Goal: Task Accomplishment & Management: Use online tool/utility

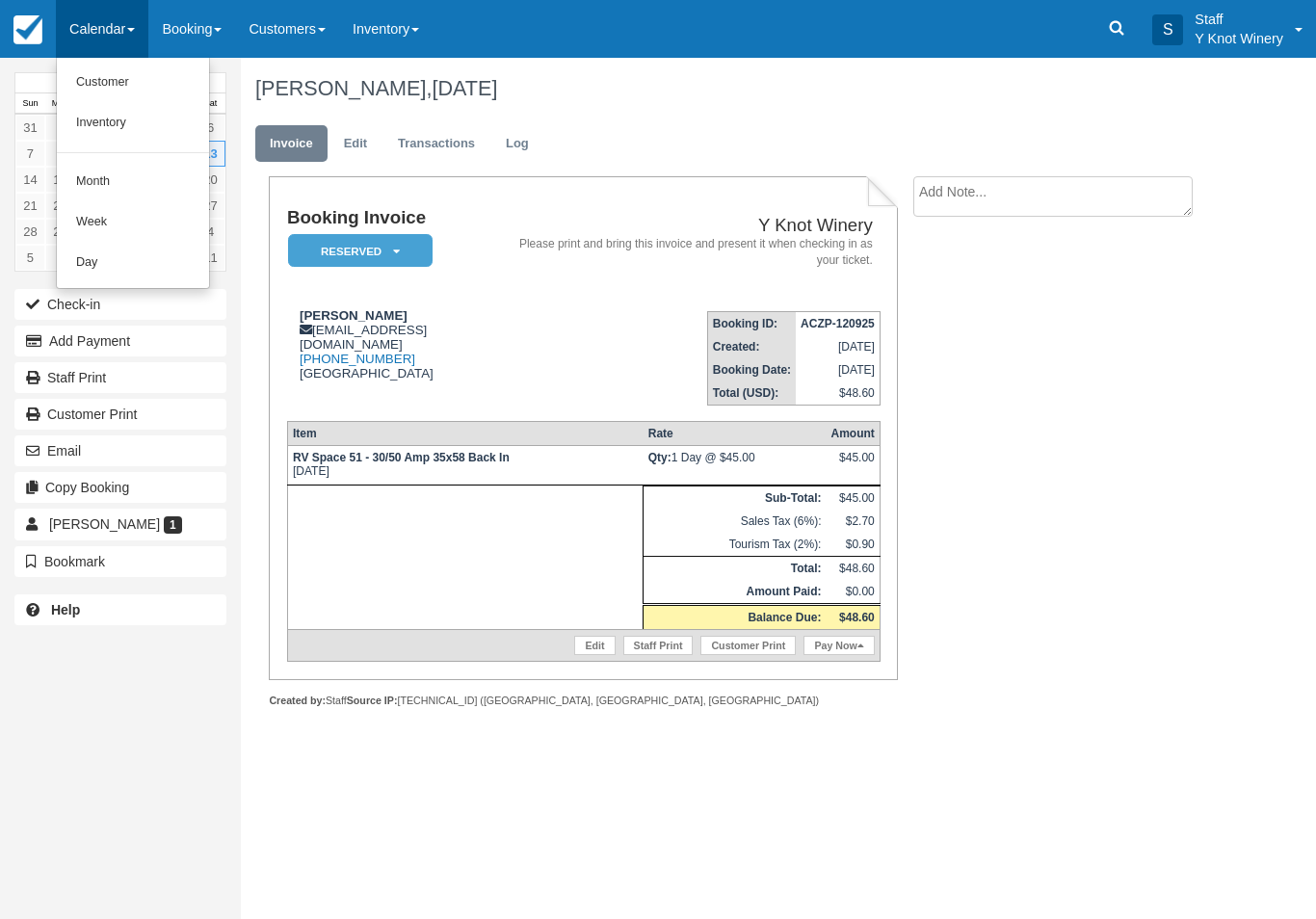
click at [119, 73] on link "Customer" at bounding box center [133, 82] width 152 height 41
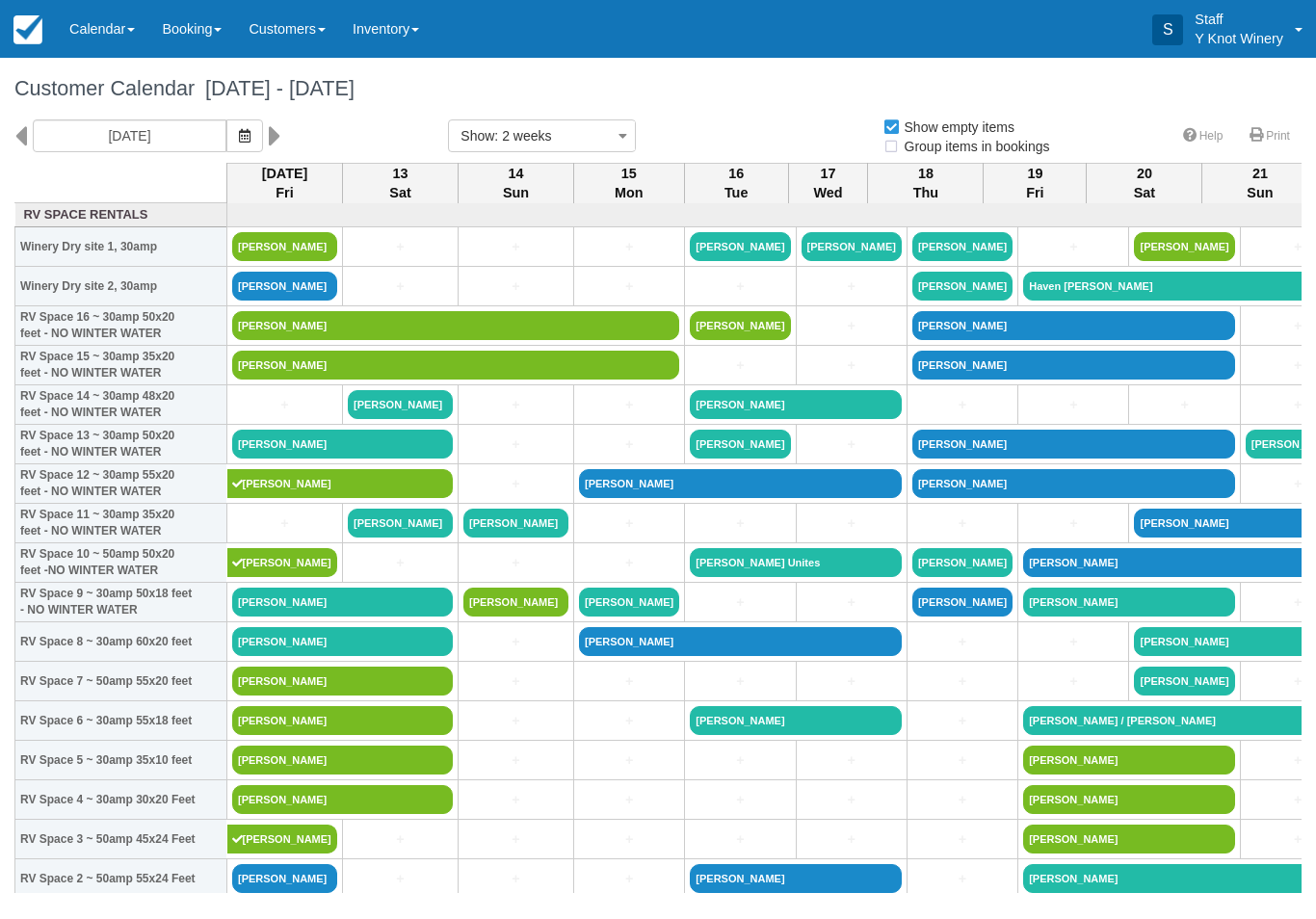
select select
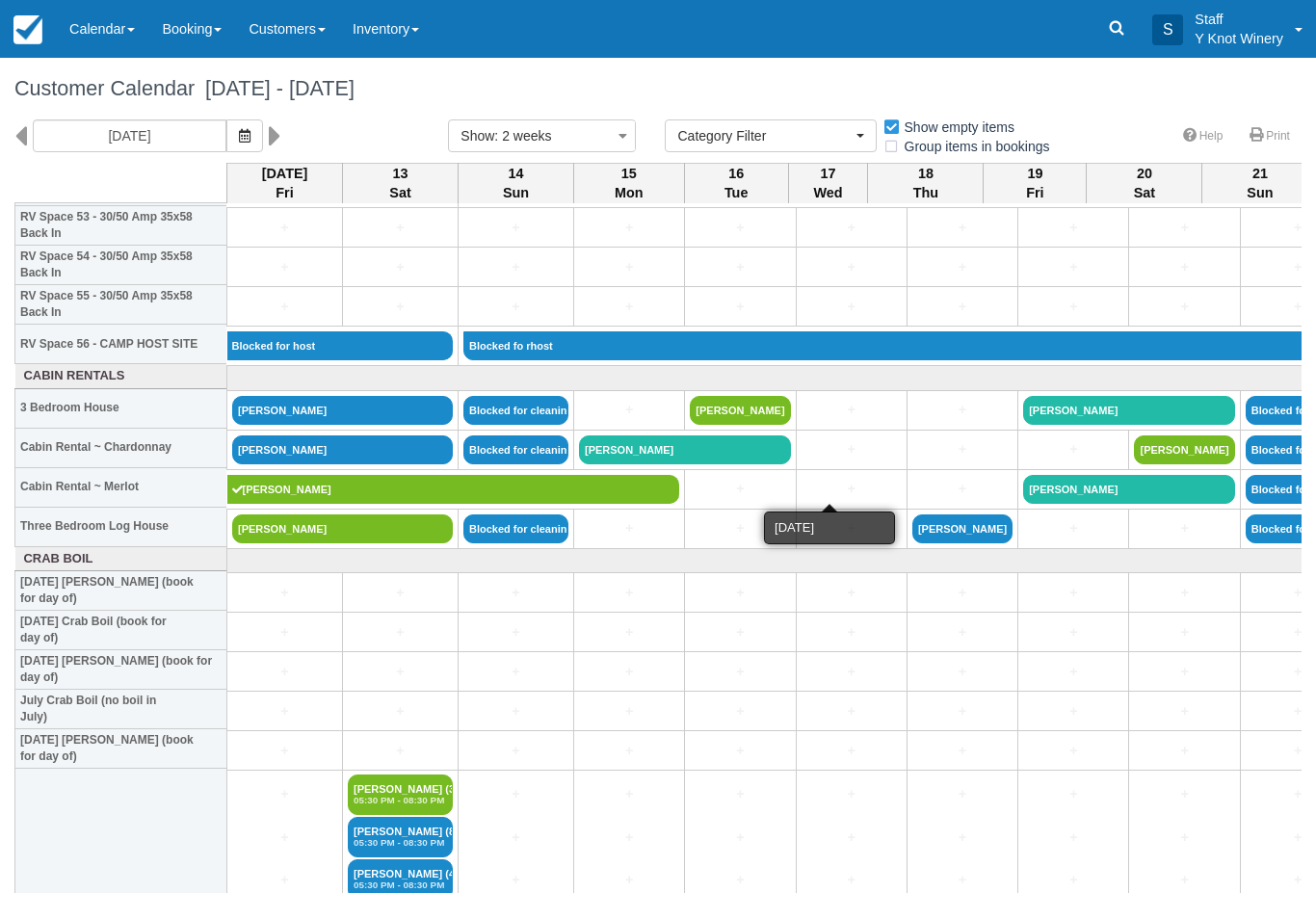
scroll to position [2154, 0]
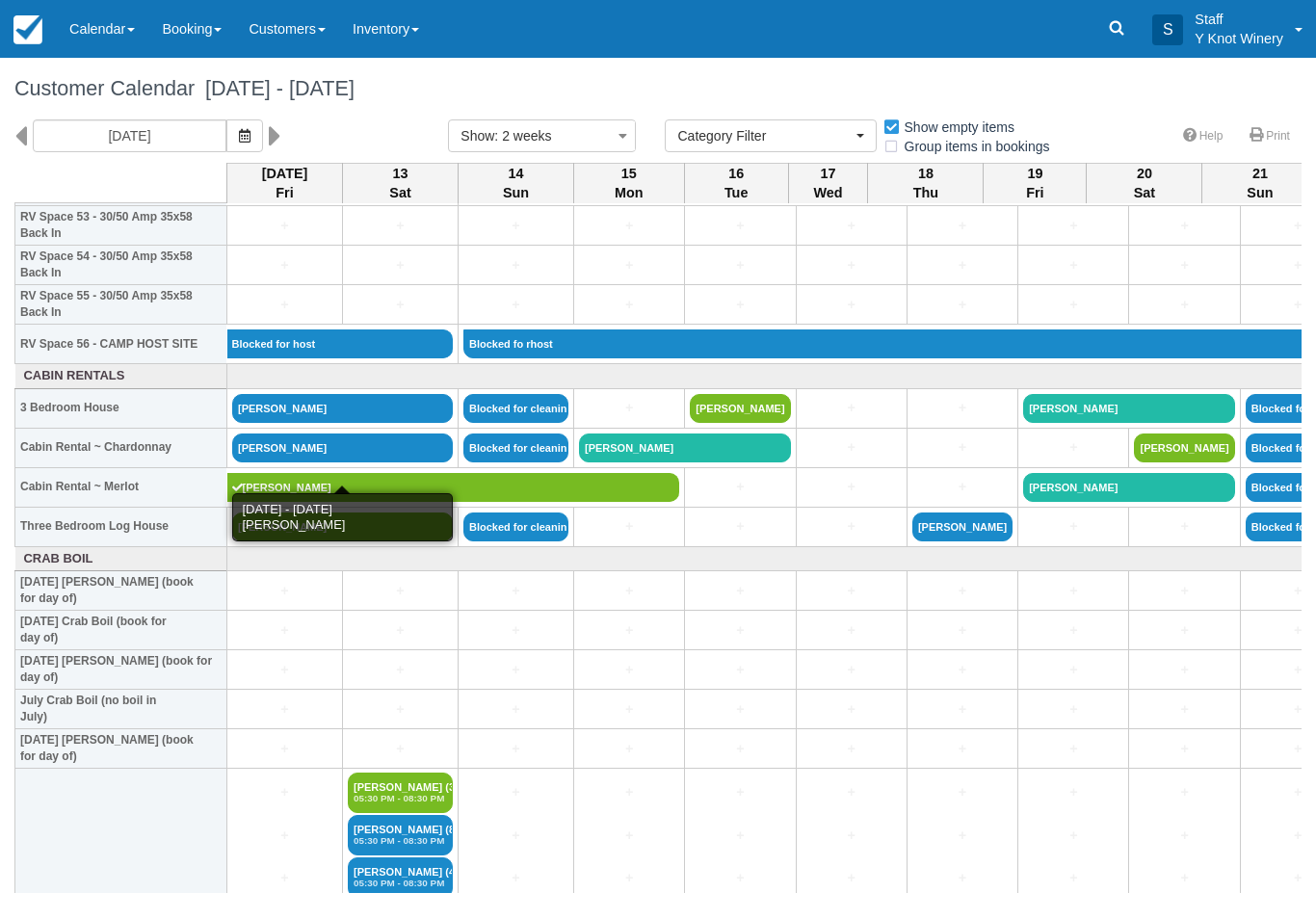
click at [367, 462] on link "[PERSON_NAME]" at bounding box center [342, 447] width 221 height 29
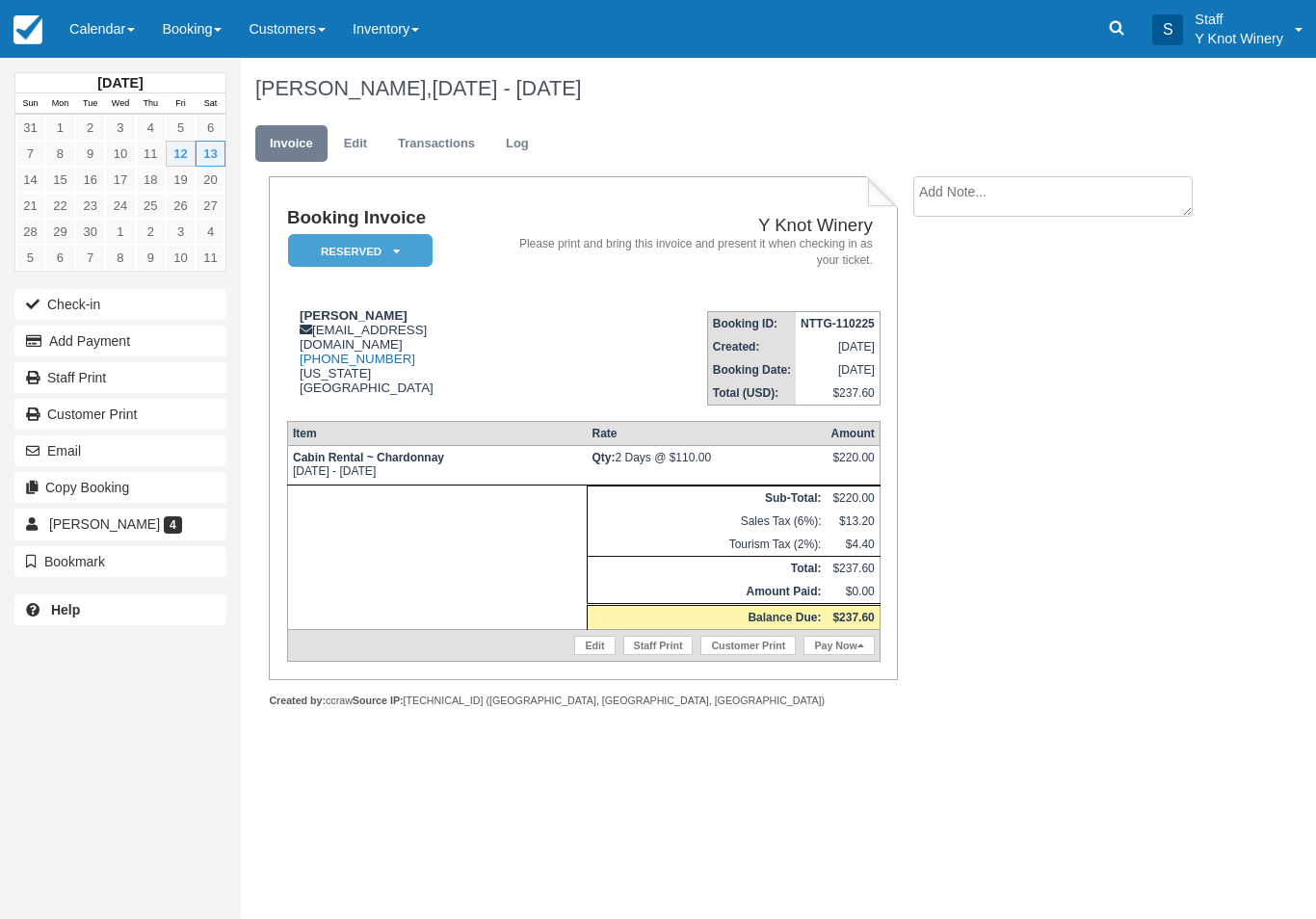
click at [146, 337] on button "Add Payment" at bounding box center [121, 340] width 212 height 31
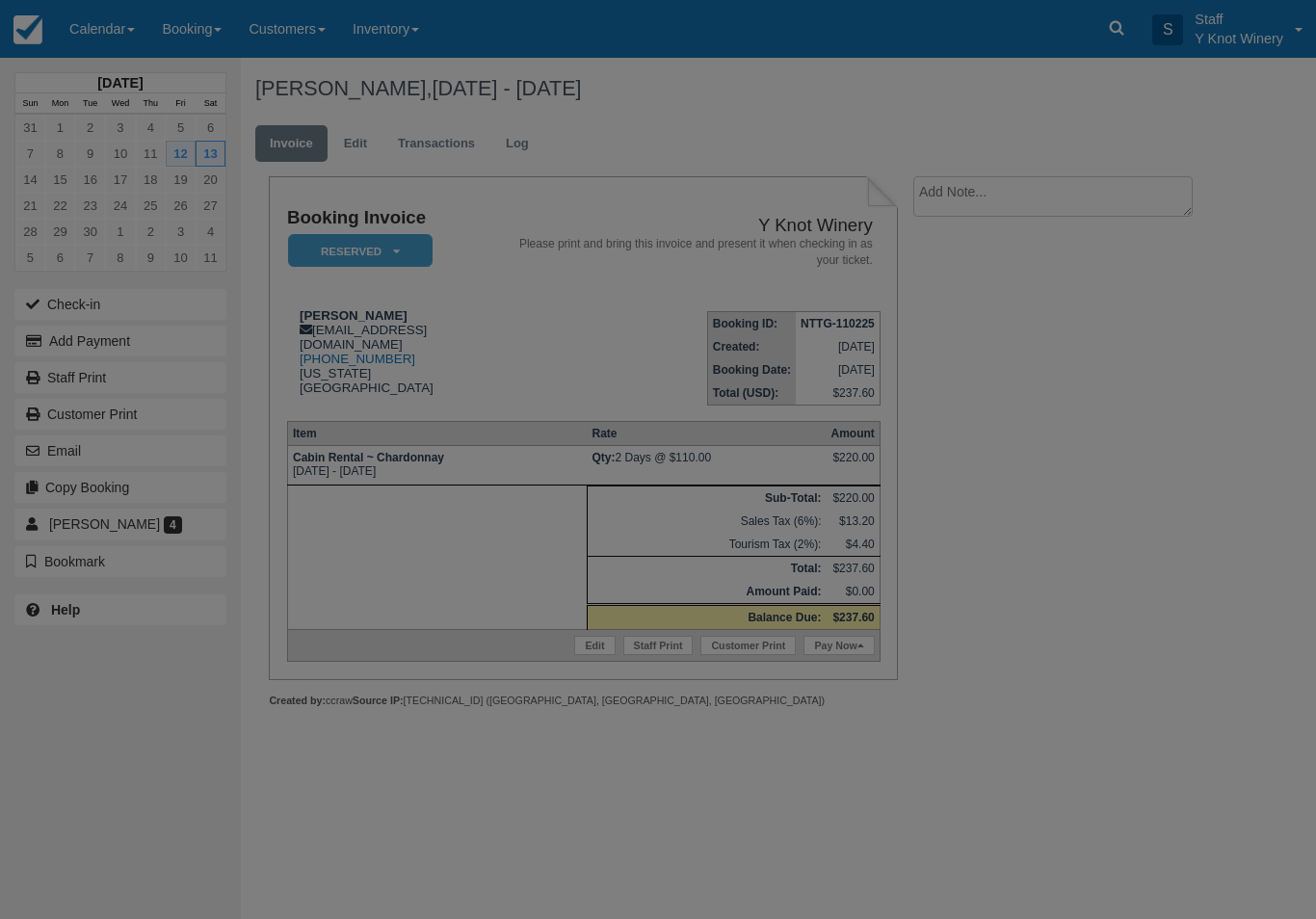
type input "[DATE]"
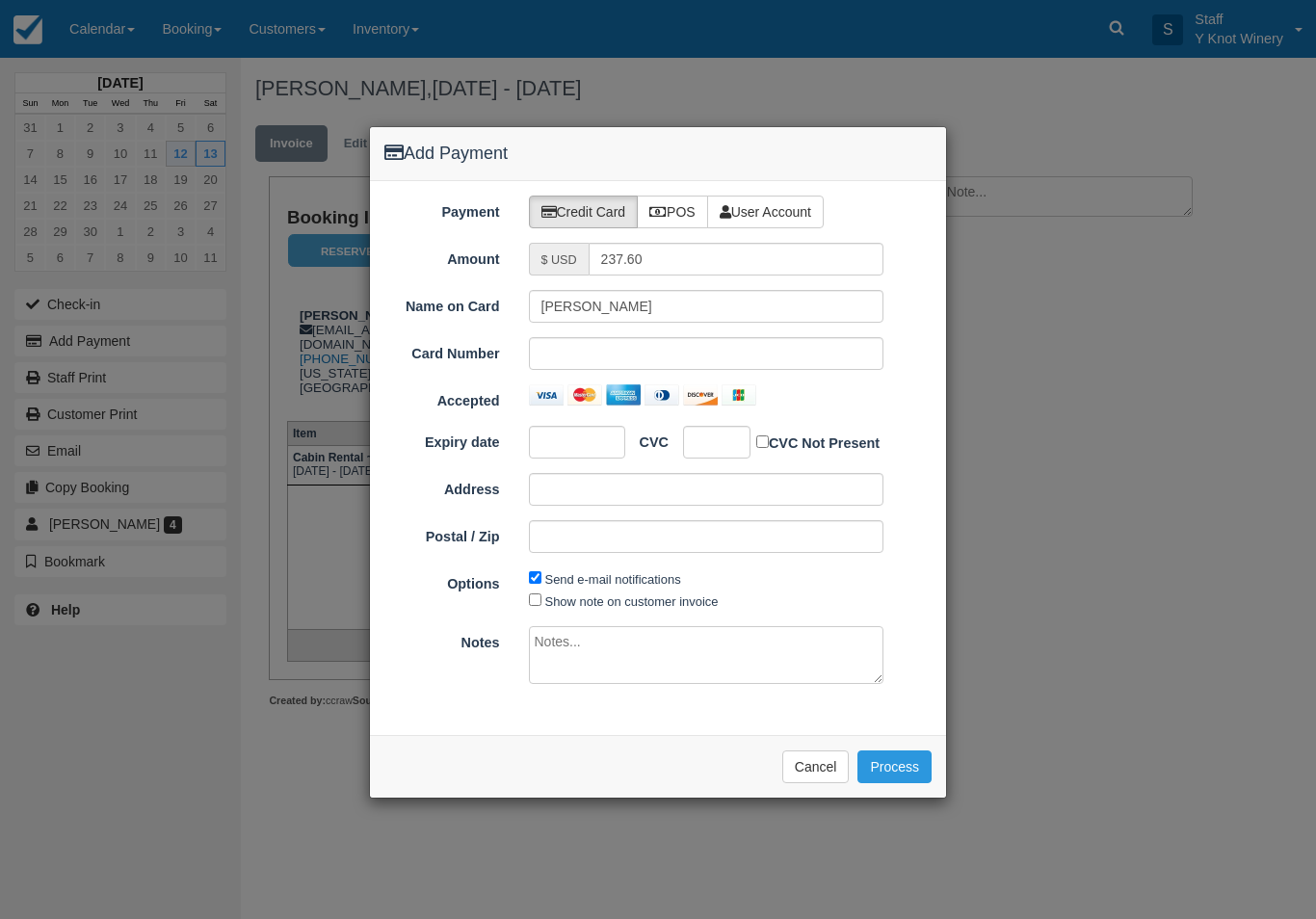
click at [681, 199] on label "POS" at bounding box center [672, 212] width 71 height 33
radio input "true"
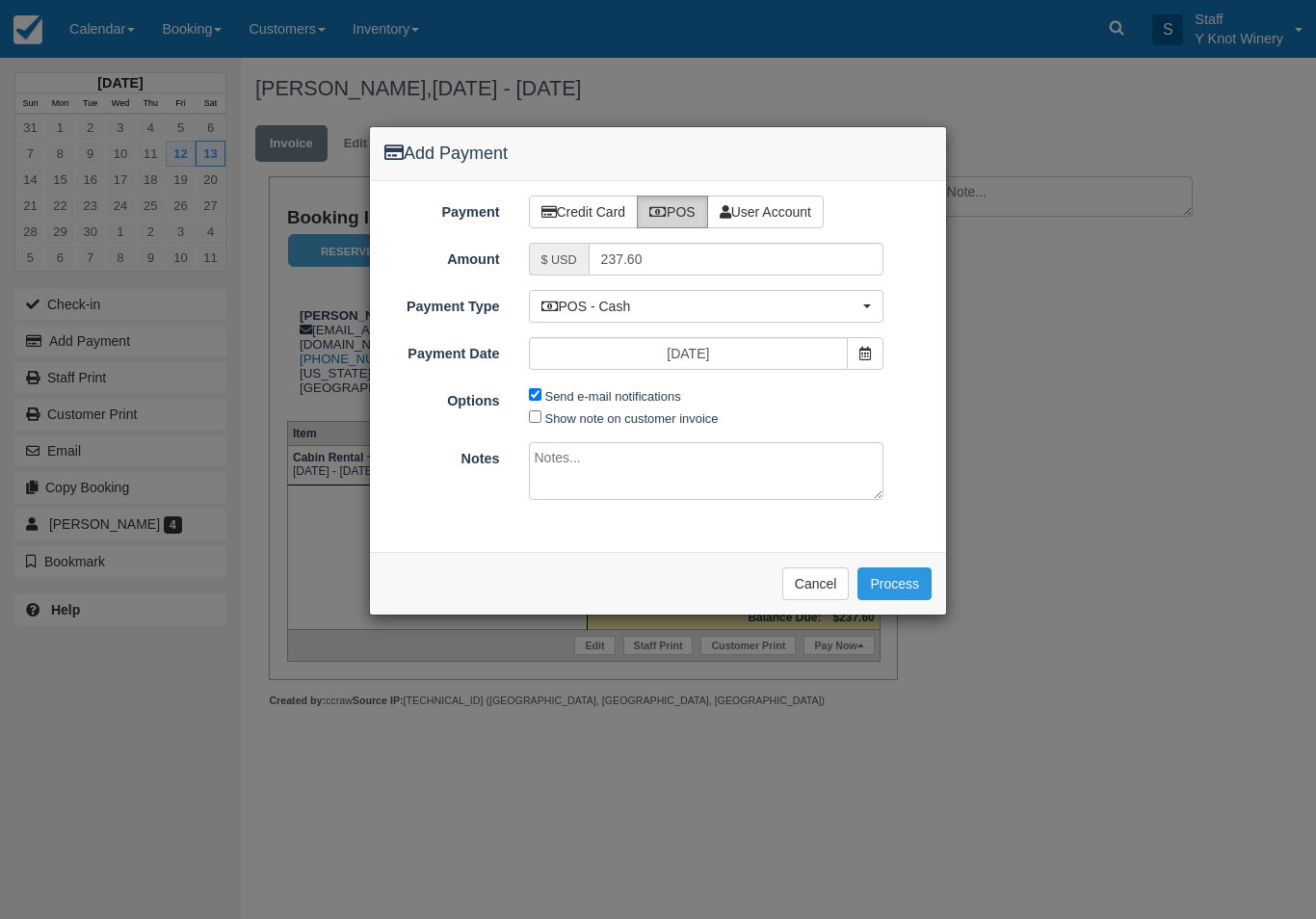
click at [667, 218] on icon at bounding box center [658, 212] width 18 height 14
click at [923, 580] on button "Process" at bounding box center [893, 583] width 74 height 33
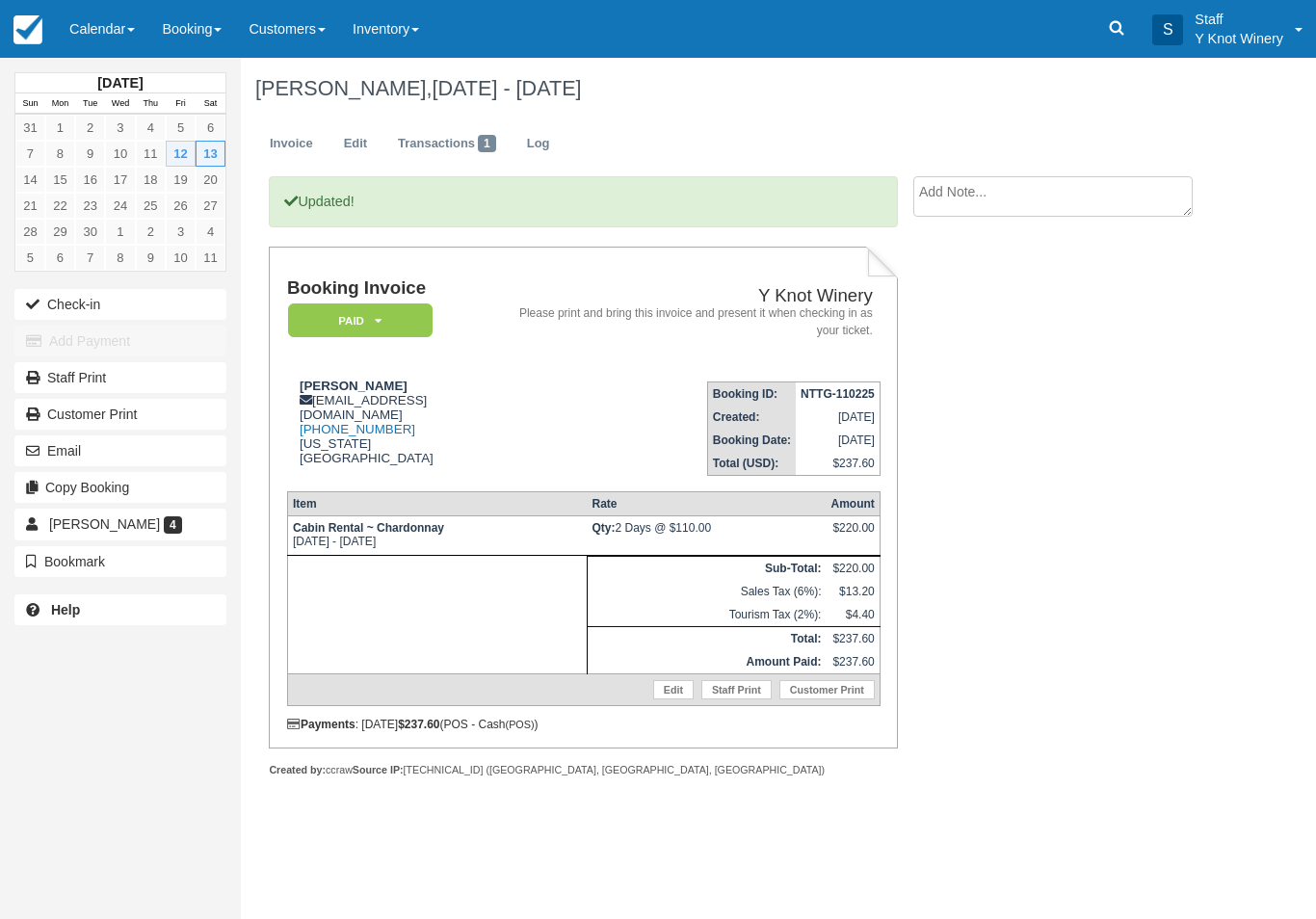
click at [122, 18] on link "Calendar" at bounding box center [101, 29] width 92 height 57
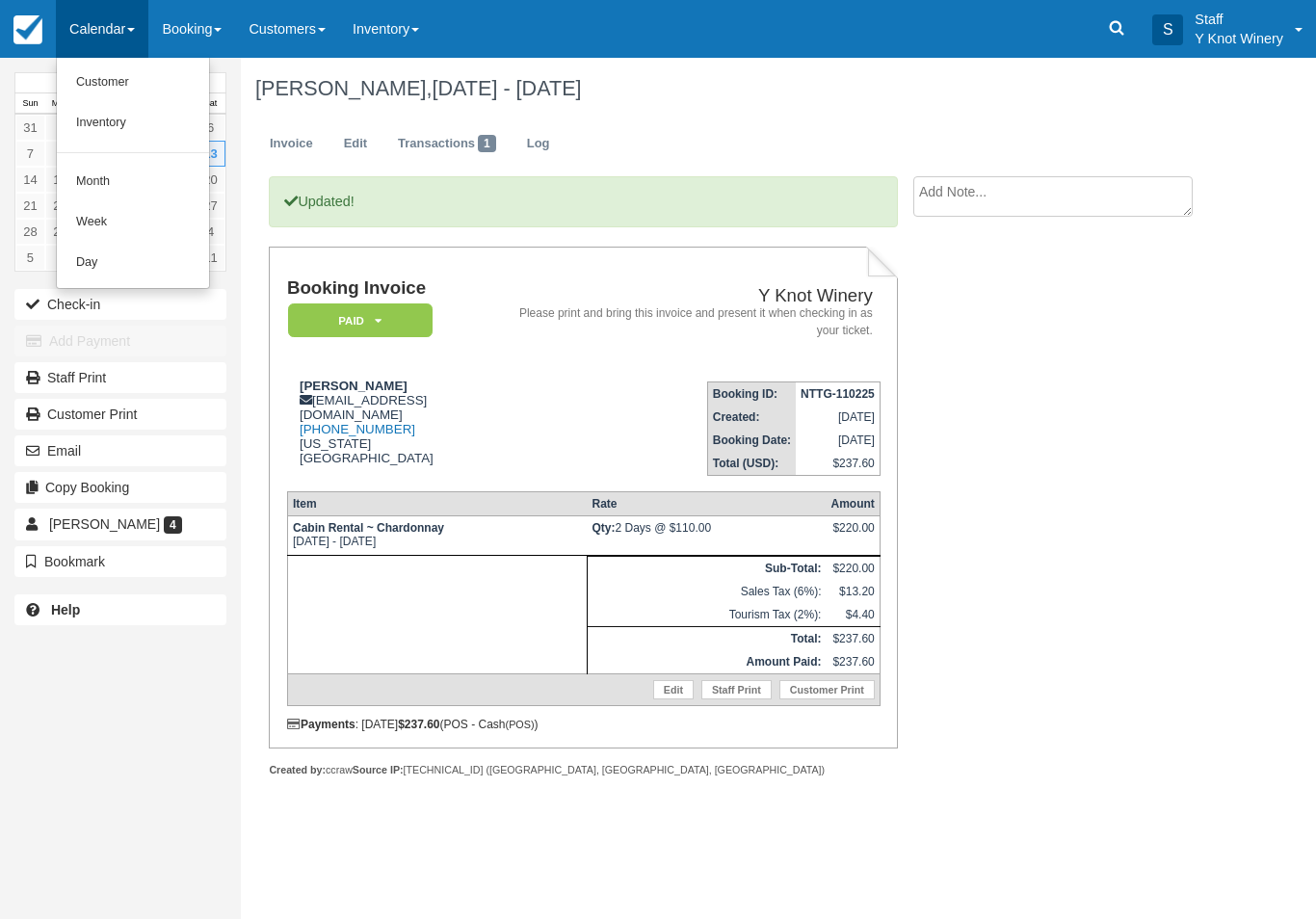
click at [101, 77] on link "Customer" at bounding box center [133, 82] width 152 height 41
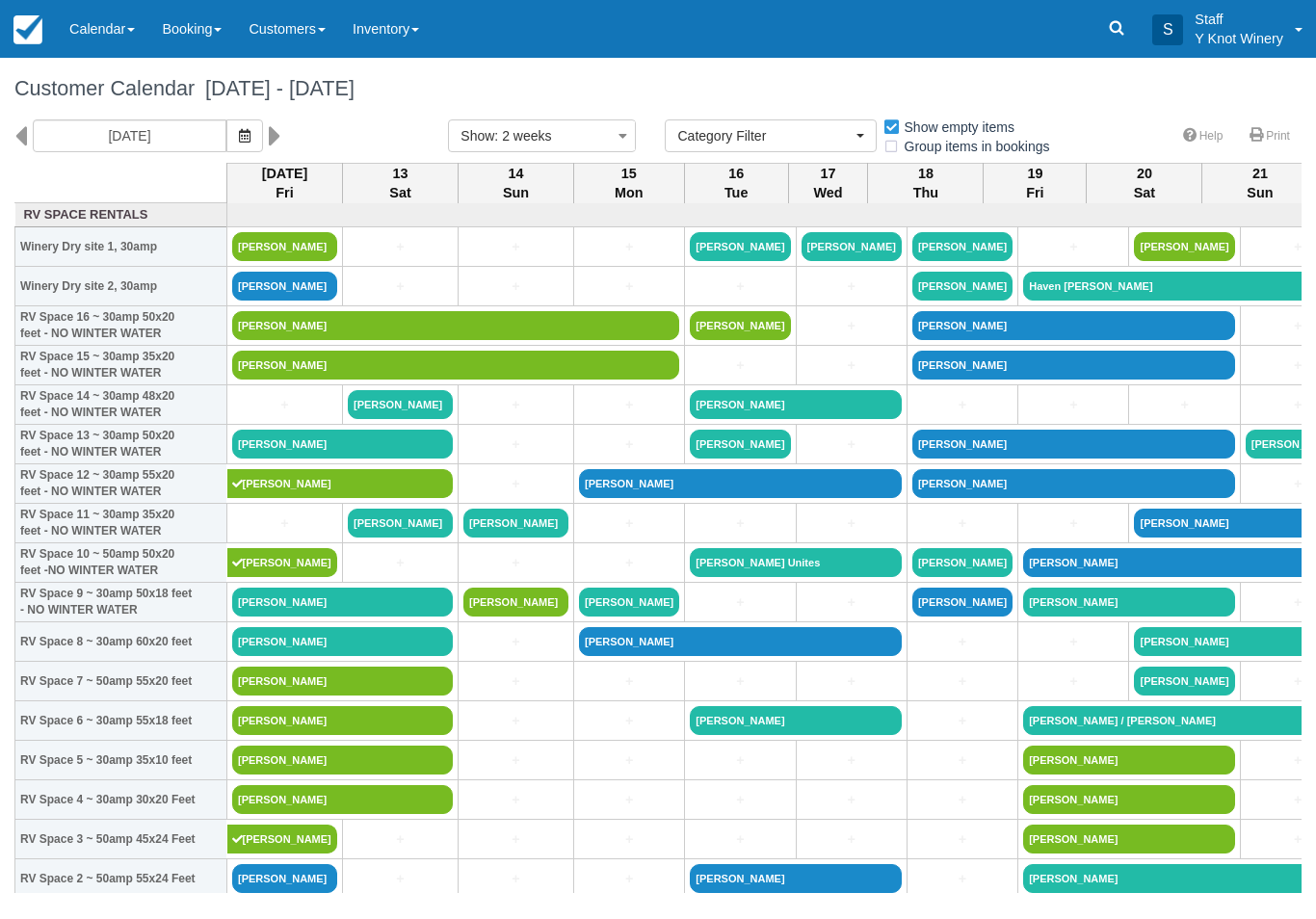
select select
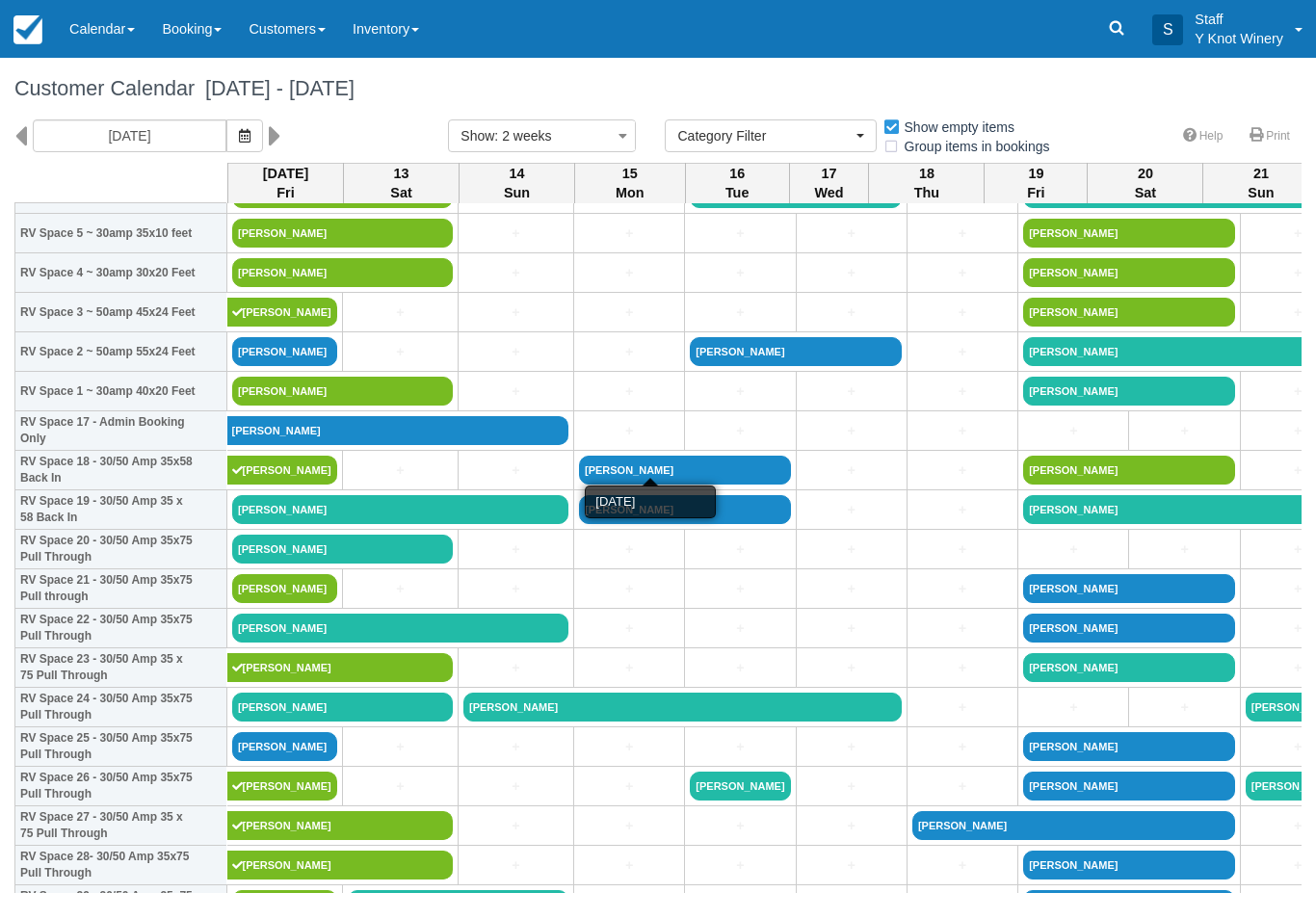
scroll to position [526, 0]
click at [373, 406] on link "[PERSON_NAME]" at bounding box center [342, 391] width 221 height 29
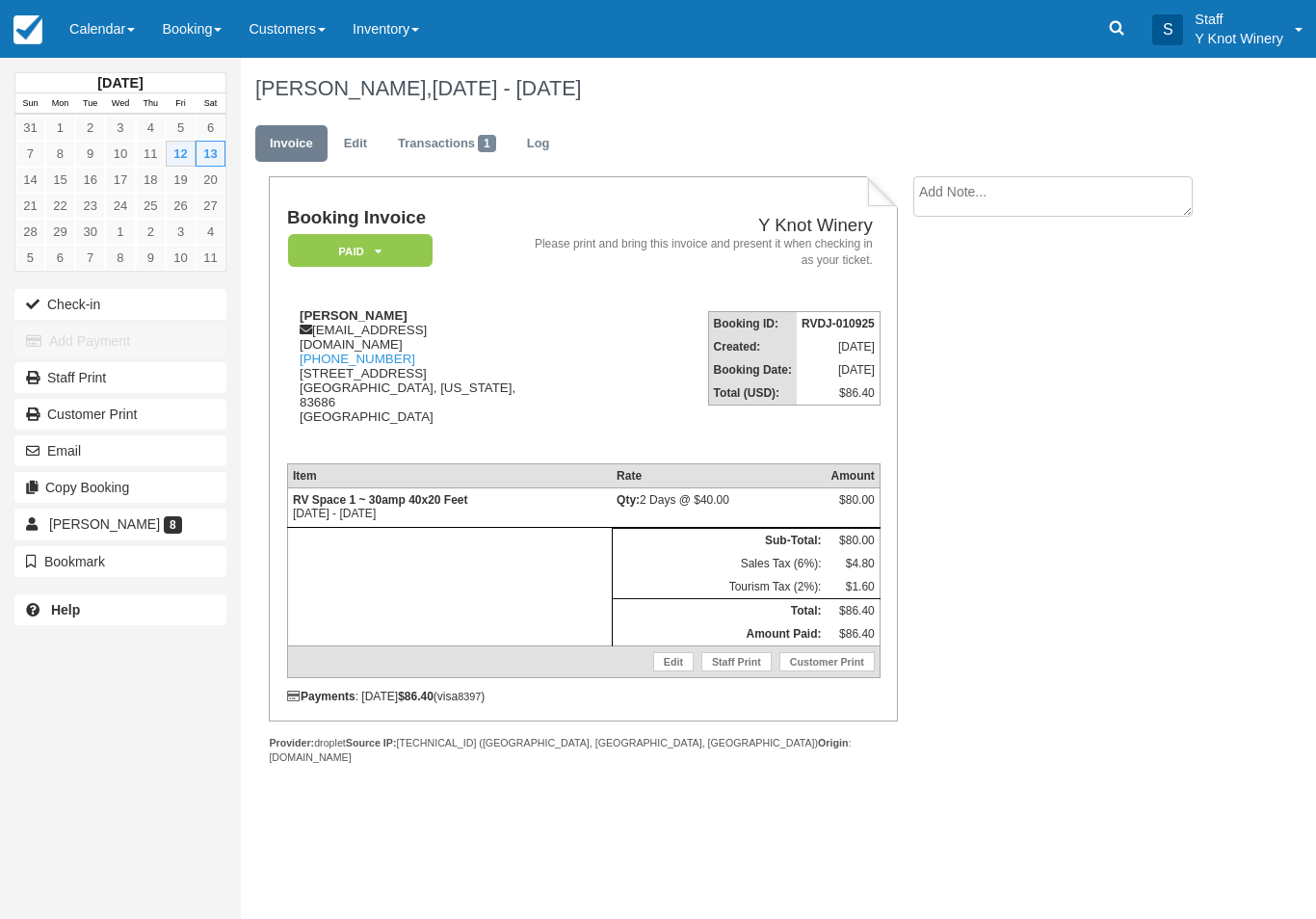
click at [49, 307] on button "Check-in" at bounding box center [121, 304] width 212 height 31
